Goal: Find specific page/section: Locate a particular part of the current website

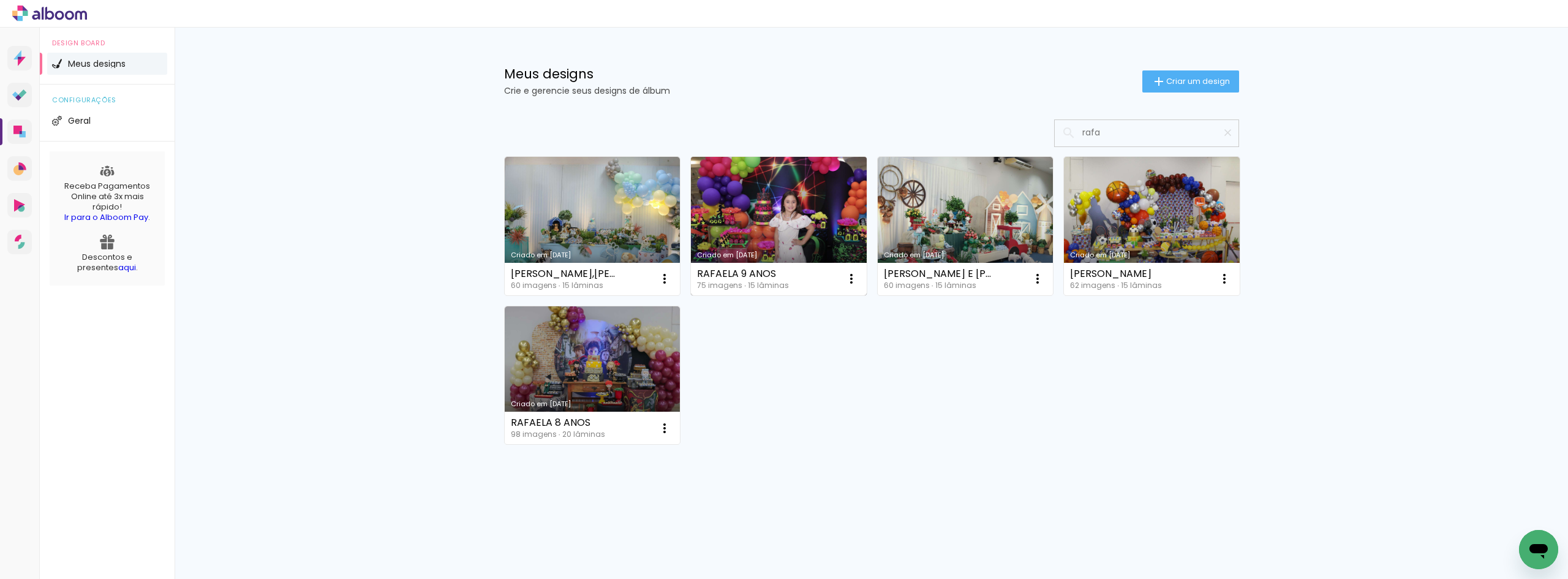
type input "rafa"
type paper-input "rafa"
click at [737, 196] on link "Criado em [DATE]" at bounding box center [778, 226] width 175 height 138
